Goal: Task Accomplishment & Management: Manage account settings

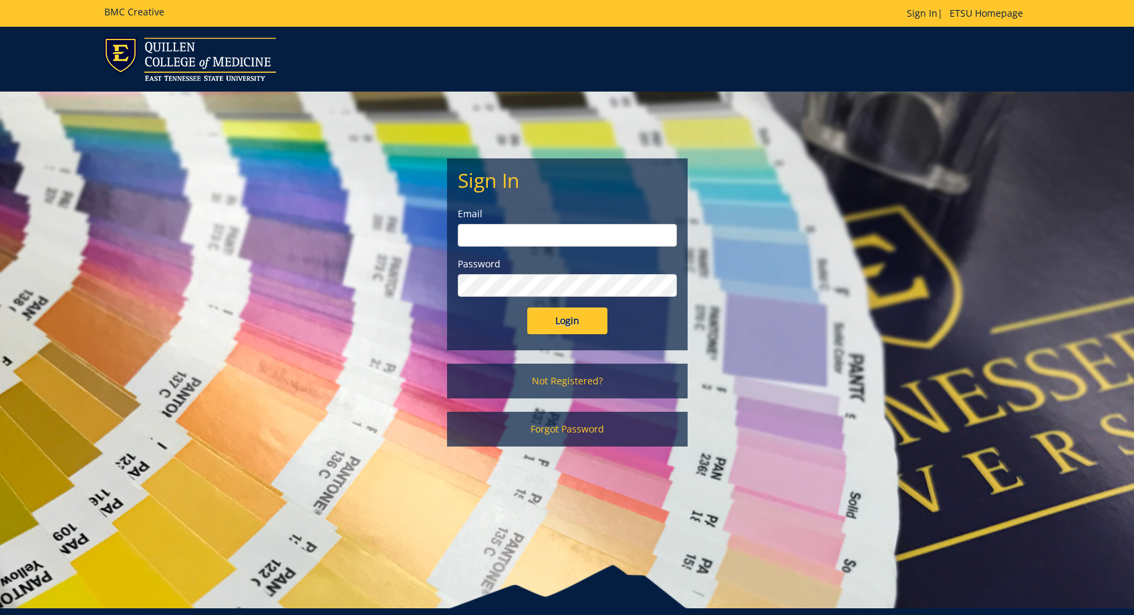
click at [483, 241] on input "email" at bounding box center [567, 235] width 219 height 23
type input "[PERSON_NAME][EMAIL_ADDRESS][DOMAIN_NAME]"
click at [527, 307] on input "Login" at bounding box center [567, 320] width 80 height 27
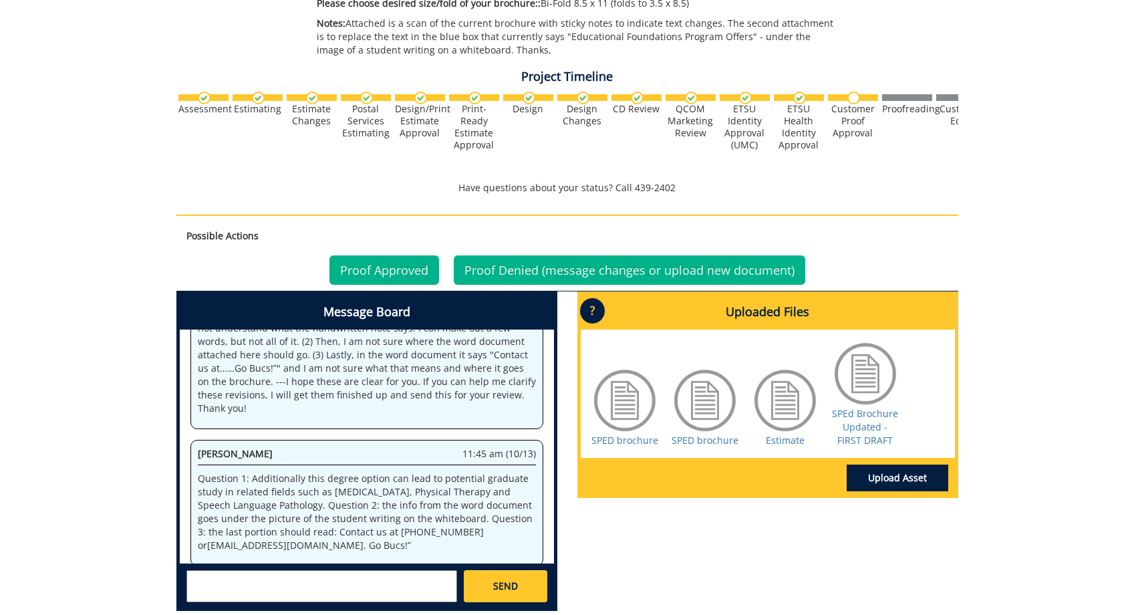
scroll to position [477, 0]
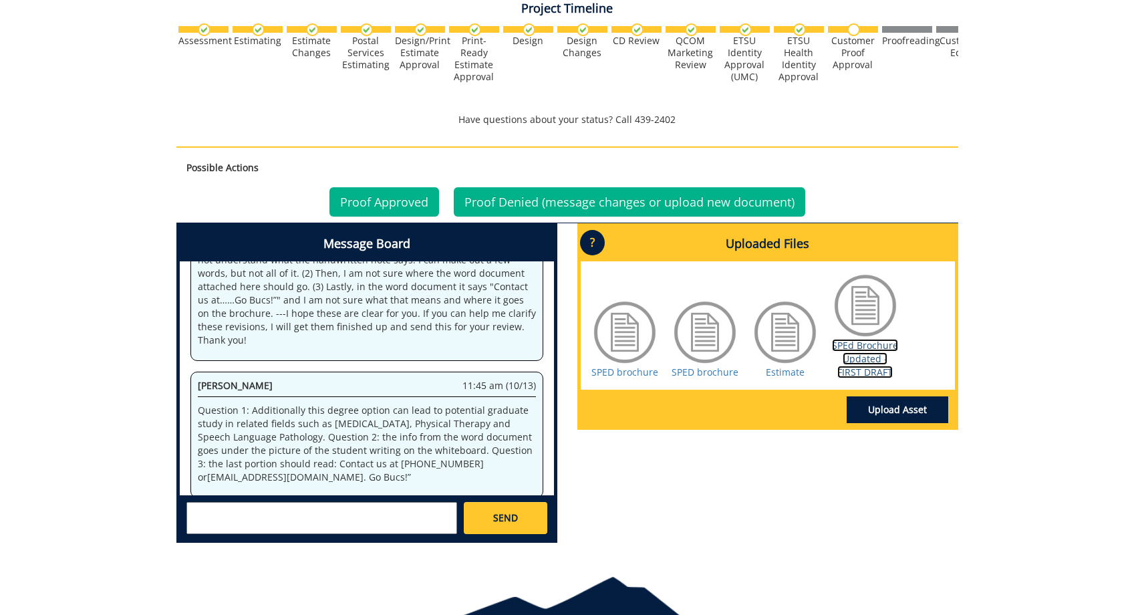
click at [850, 366] on link "SPEd Brochure Updated - FIRST DRAFT" at bounding box center [865, 358] width 66 height 39
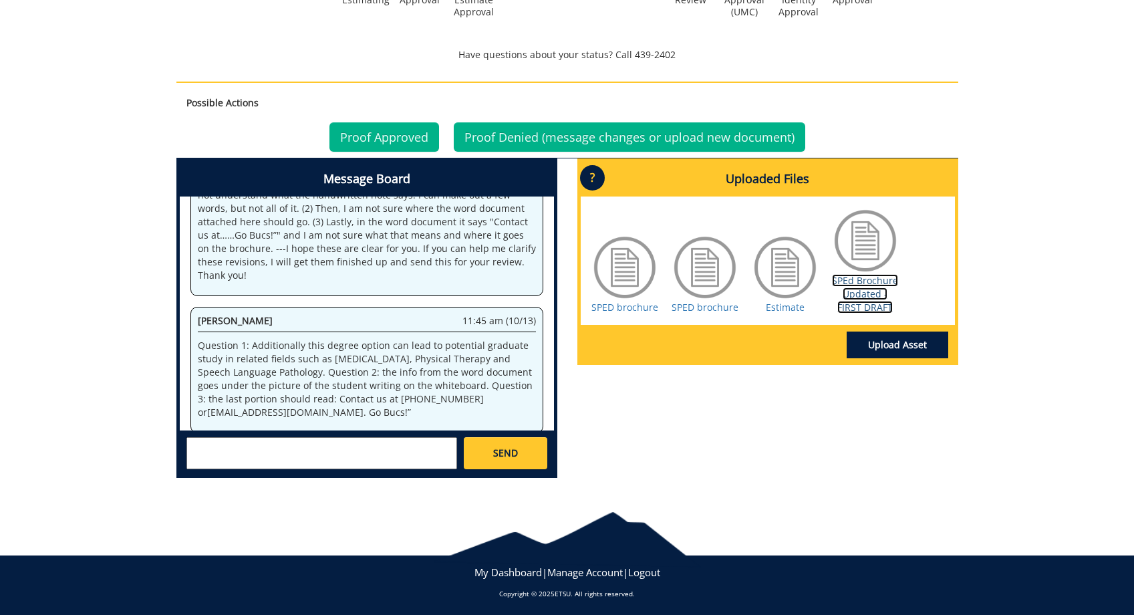
scroll to position [474, 0]
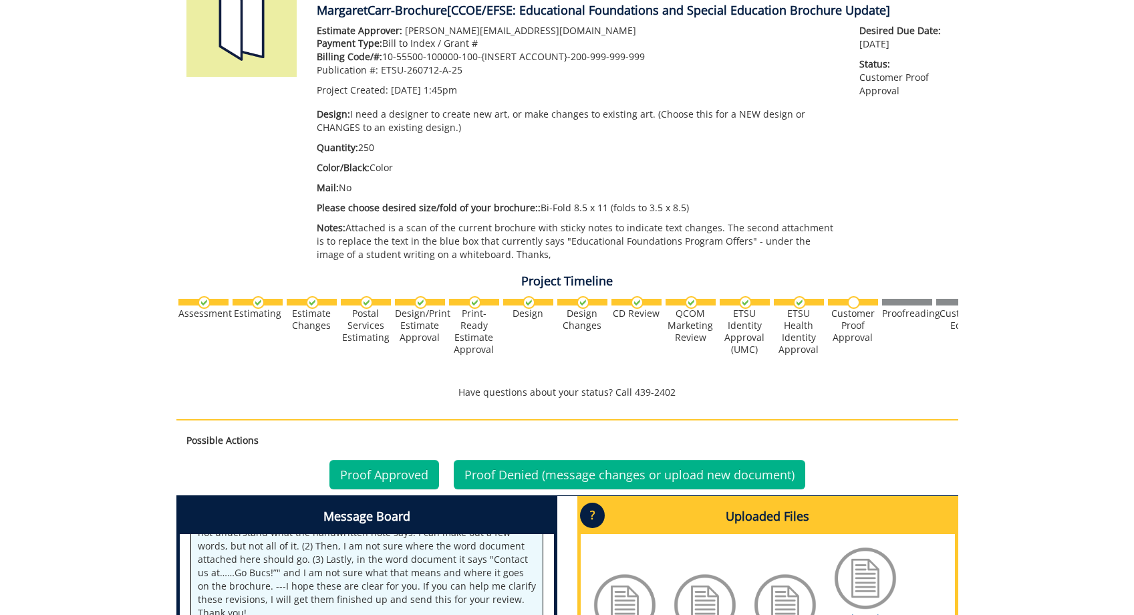
scroll to position [409, 0]
